Goal: Task Accomplishment & Management: Use online tool/utility

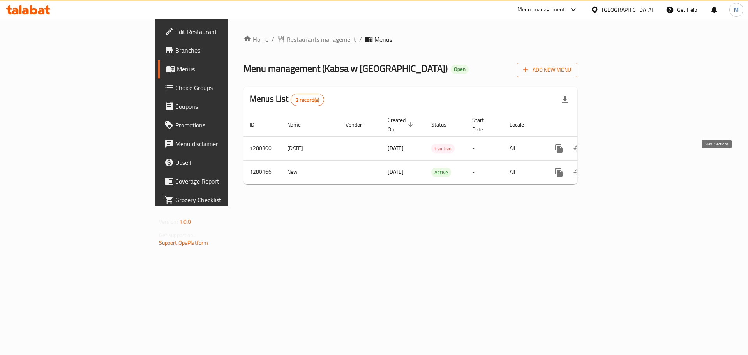
click at [619, 169] on icon "enhanced table" at bounding box center [615, 172] width 7 height 7
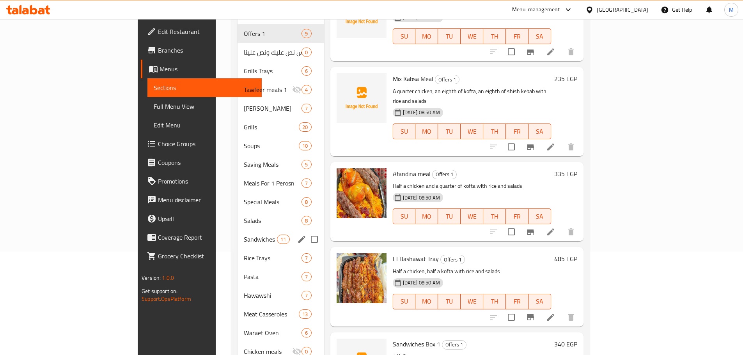
scroll to position [99, 0]
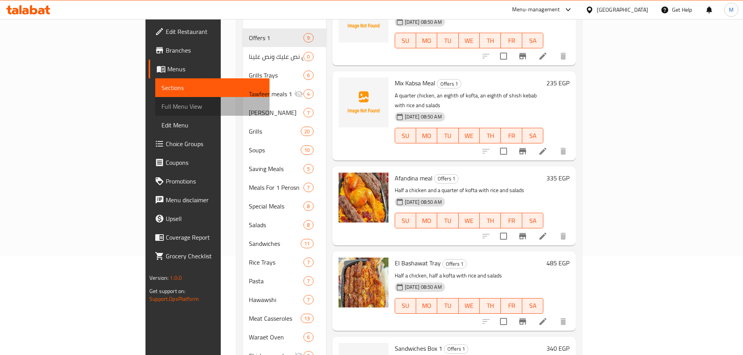
click at [161, 107] on span "Full Menu View" at bounding box center [212, 106] width 102 height 9
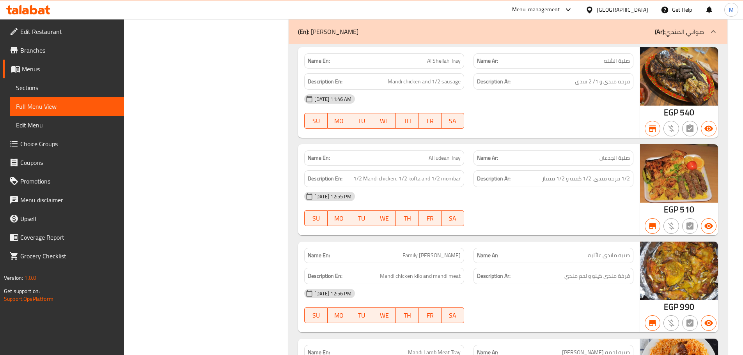
scroll to position [2185, 0]
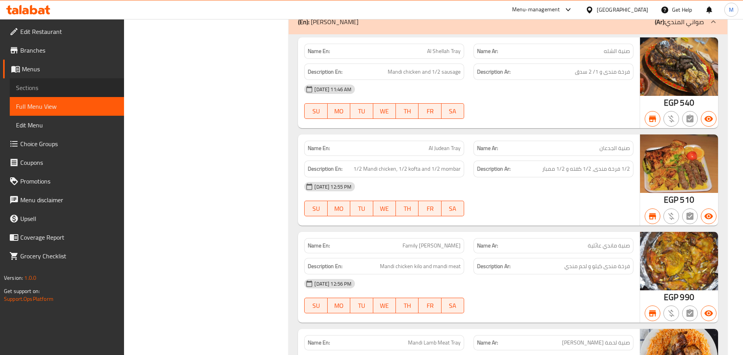
click at [58, 88] on span "Sections" at bounding box center [67, 87] width 102 height 9
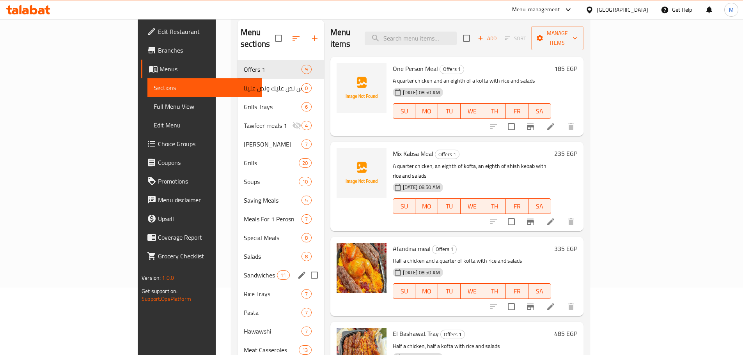
scroll to position [60, 0]
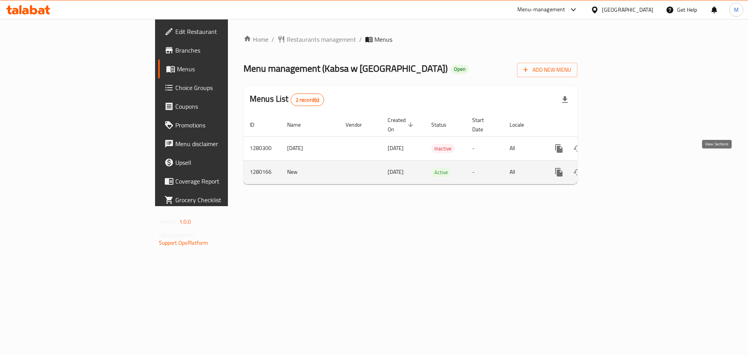
click at [625, 163] on link "enhanced table" at bounding box center [615, 172] width 19 height 19
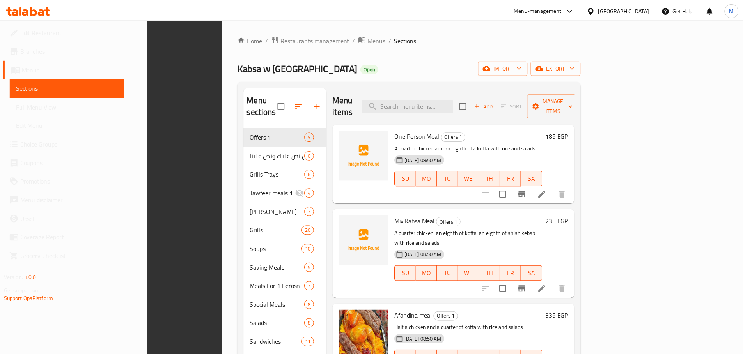
scroll to position [216, 0]
